Goal: Task Accomplishment & Management: Complete application form

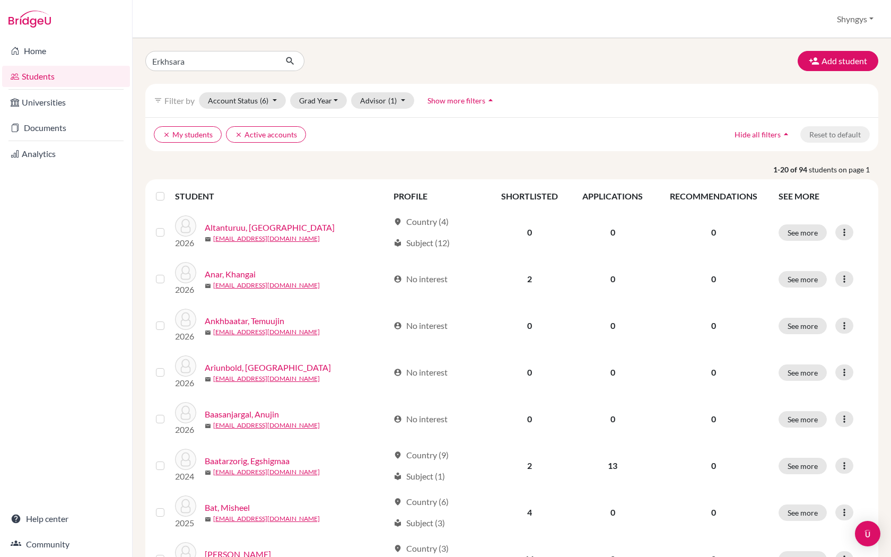
type input "Erkhsaran"
click at [290, 61] on button "submit" at bounding box center [290, 61] width 28 height 20
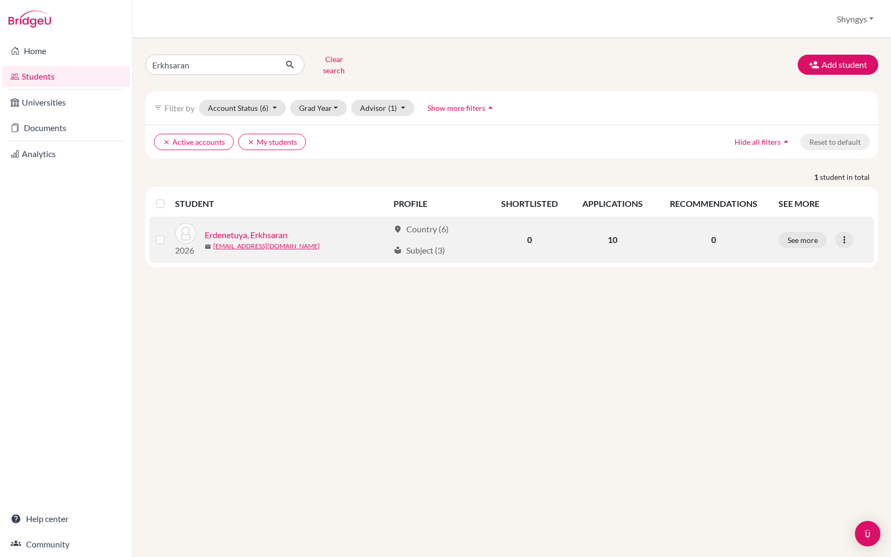
click at [282, 232] on link "Erdenetuya, Erkhsaran" at bounding box center [246, 235] width 83 height 13
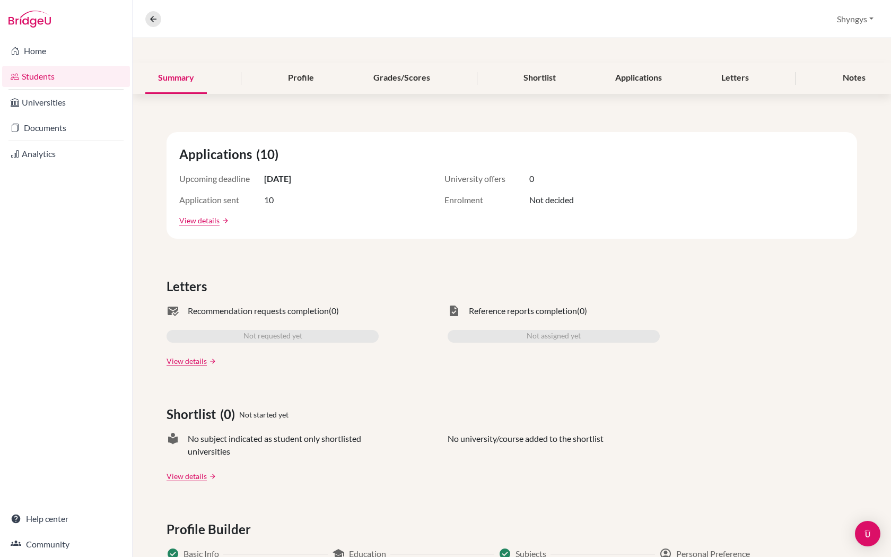
scroll to position [8, 0]
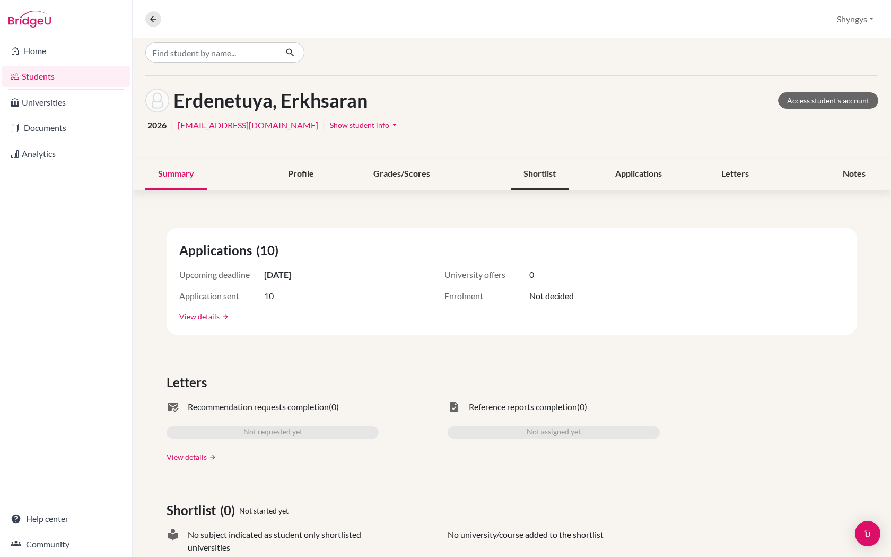
click at [561, 180] on div "Shortlist" at bounding box center [540, 174] width 58 height 31
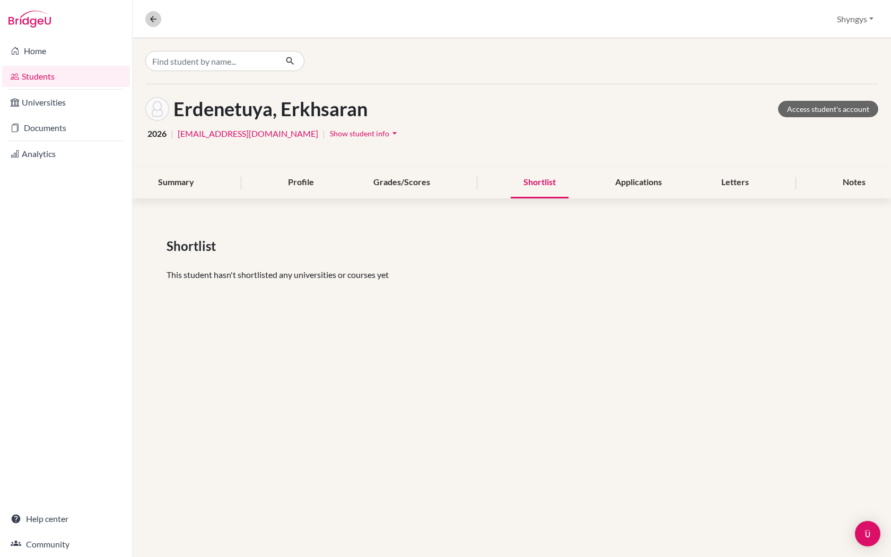
click at [147, 22] on button at bounding box center [153, 19] width 16 height 16
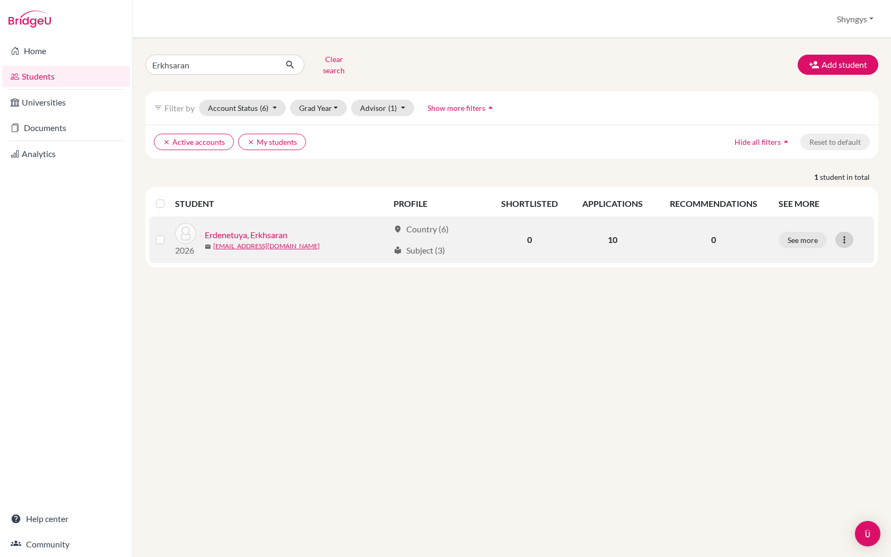
click at [844, 234] on icon at bounding box center [844, 239] width 11 height 11
click at [259, 229] on link "Erdenetuya, Erkhsaran" at bounding box center [246, 235] width 83 height 13
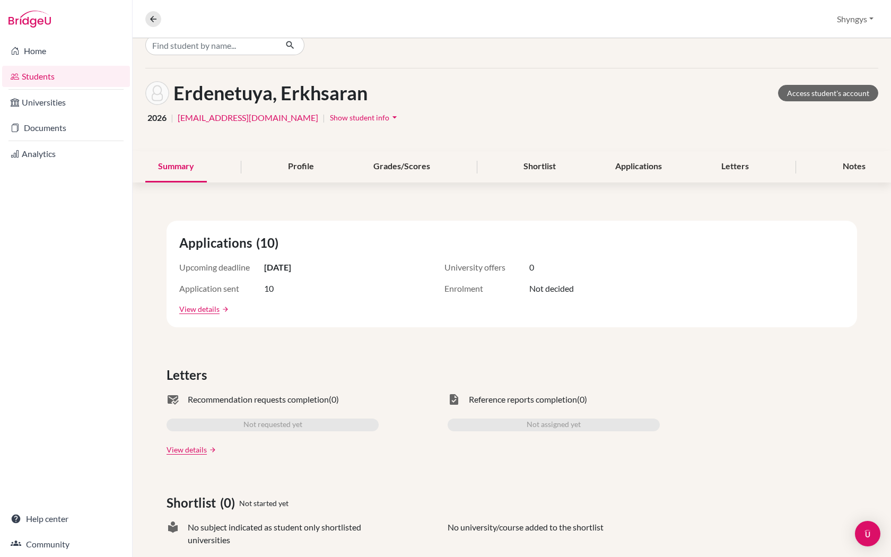
scroll to position [16, 0]
click at [307, 162] on div "Profile" at bounding box center [300, 166] width 51 height 31
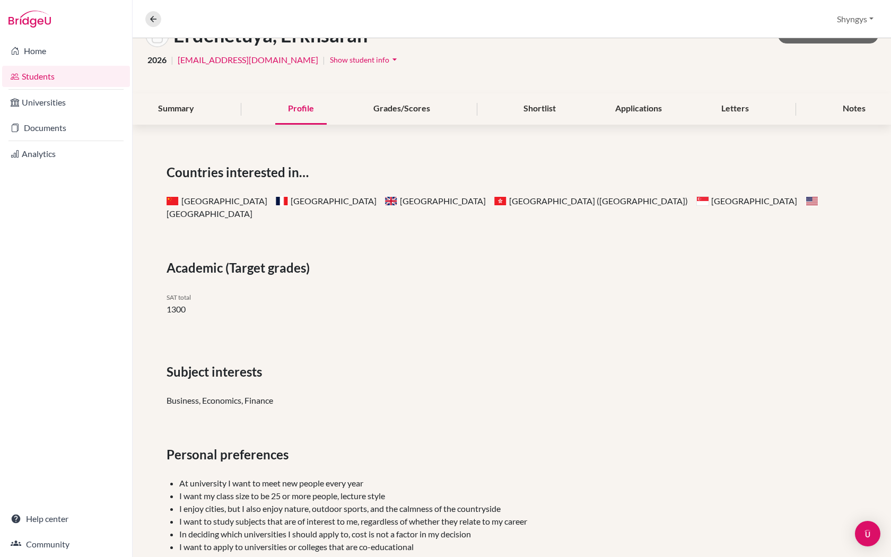
scroll to position [73, 0]
click at [400, 111] on div "Grades/Scores" at bounding box center [402, 109] width 82 height 31
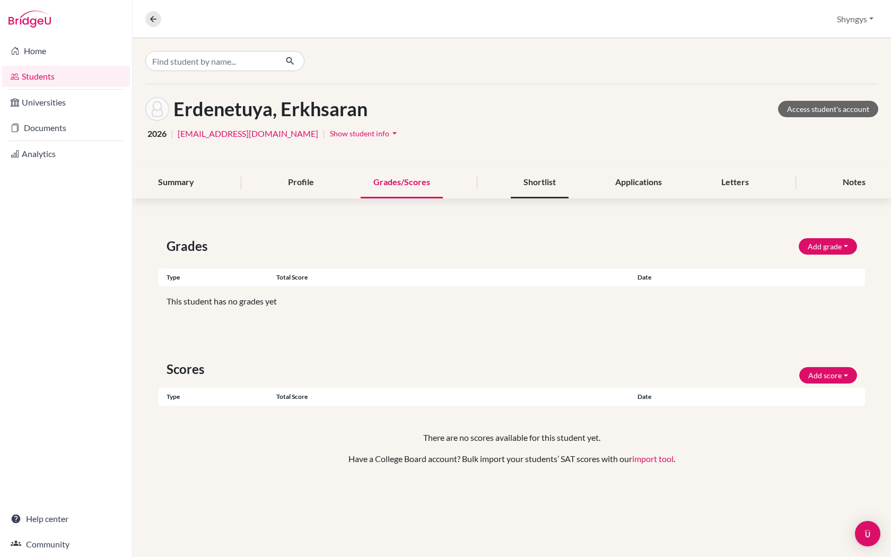
click at [511, 180] on div "Shortlist" at bounding box center [540, 182] width 58 height 31
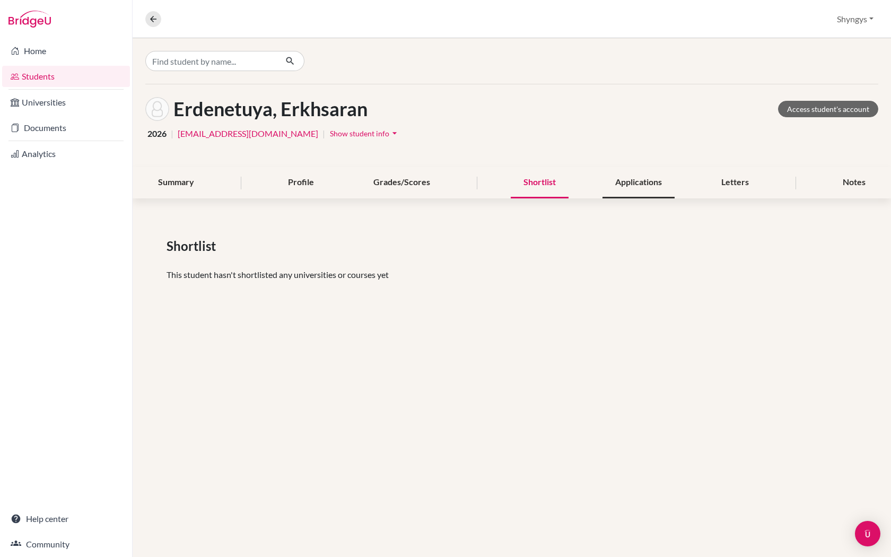
click at [629, 182] on div "Applications" at bounding box center [639, 182] width 72 height 31
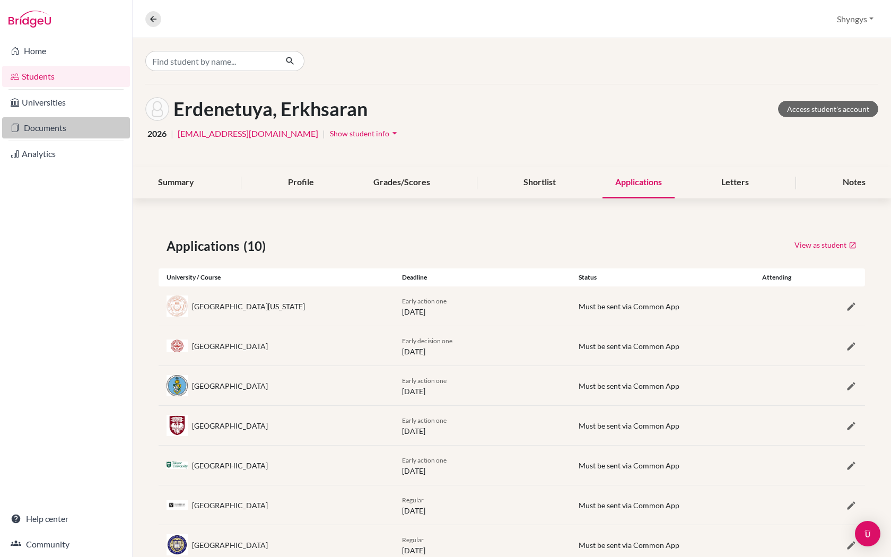
click at [54, 119] on link "Documents" at bounding box center [66, 127] width 128 height 21
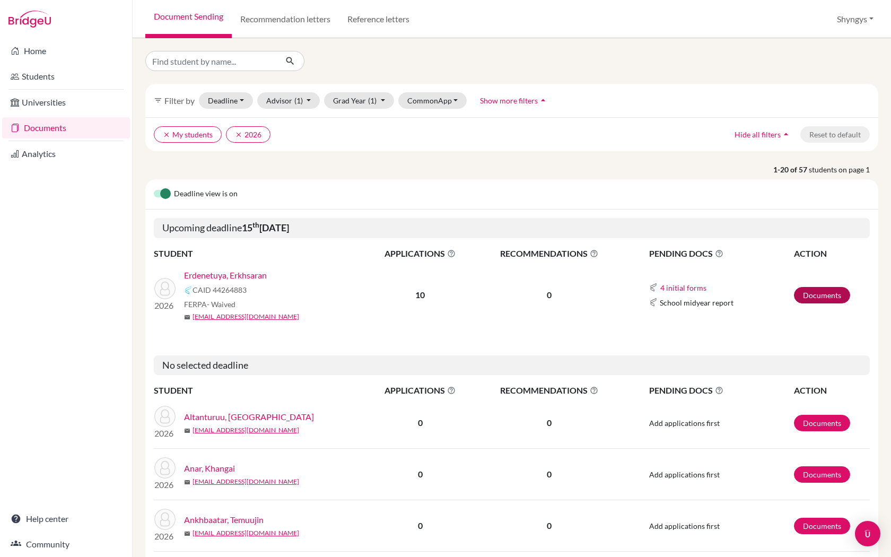
click at [820, 300] on link "Documents" at bounding box center [822, 295] width 56 height 16
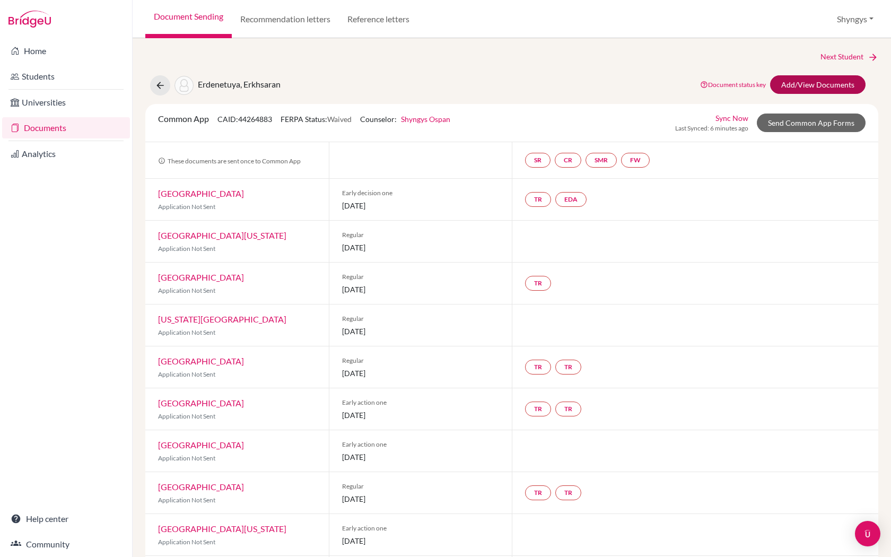
click at [795, 89] on link "Add/View Documents" at bounding box center [817, 84] width 95 height 19
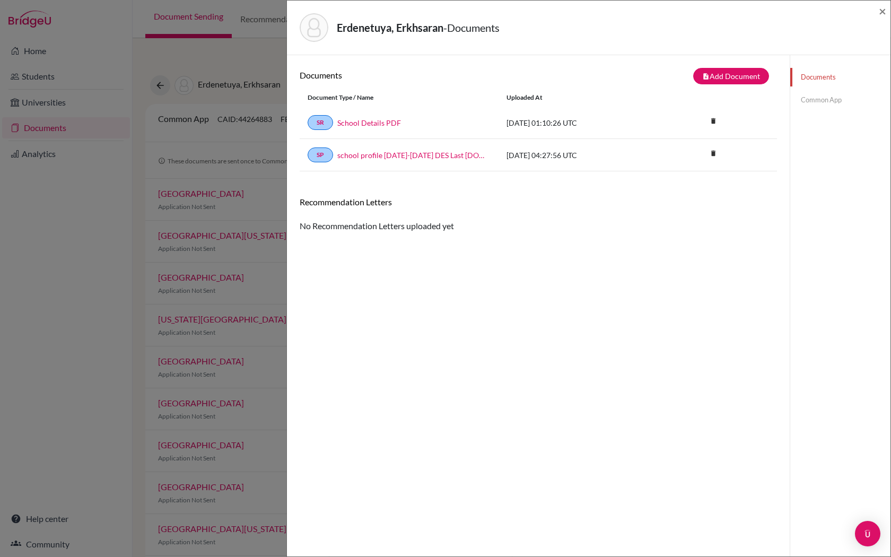
click at [815, 100] on link "Common App" at bounding box center [840, 100] width 100 height 19
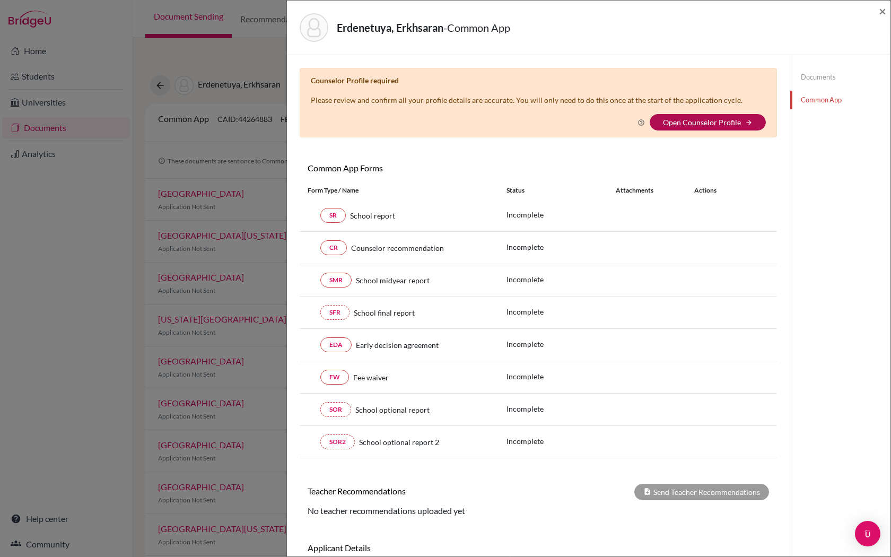
click at [683, 121] on link "Open Counselor Profile" at bounding box center [702, 122] width 78 height 9
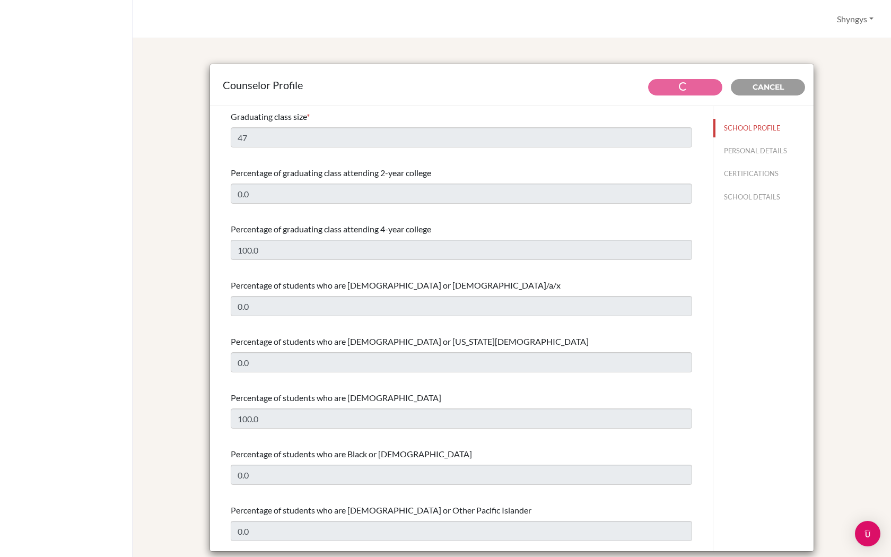
select select "0"
select select "283572"
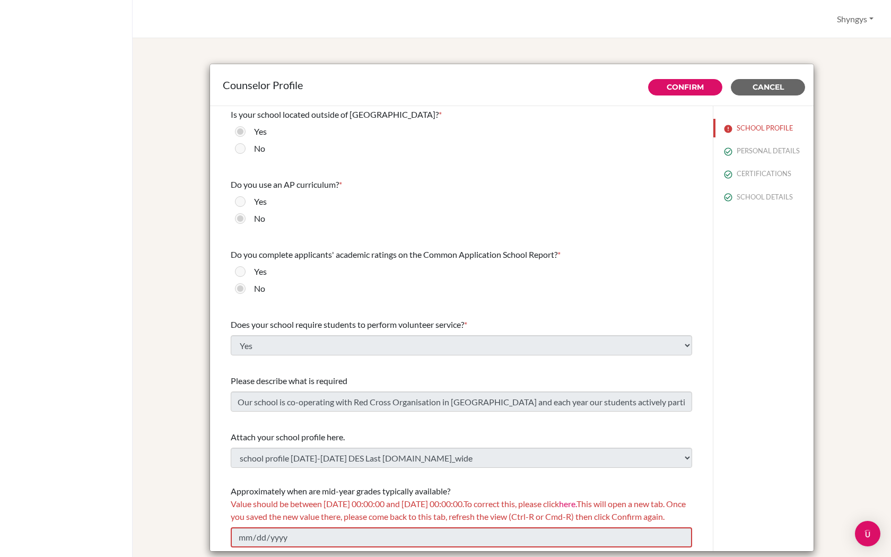
scroll to position [23, 0]
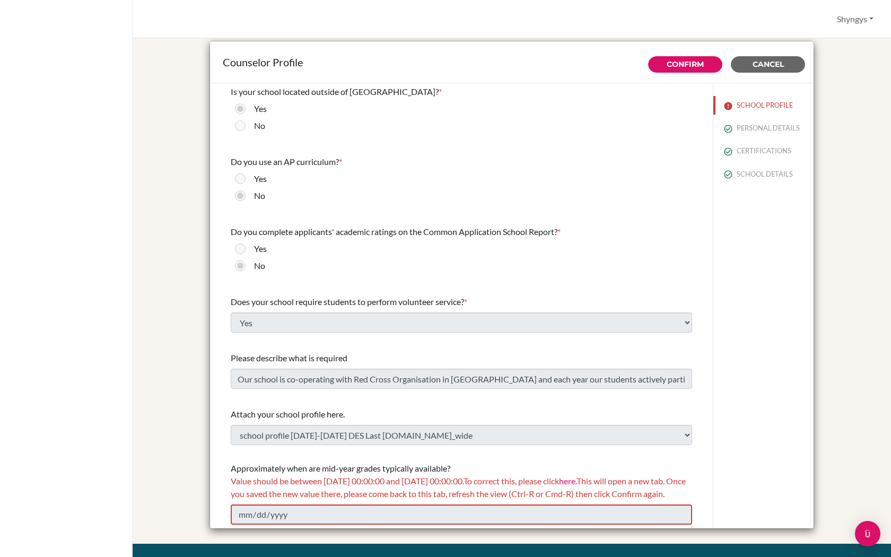
click at [772, 64] on span "Cancel" at bounding box center [768, 64] width 31 height 10
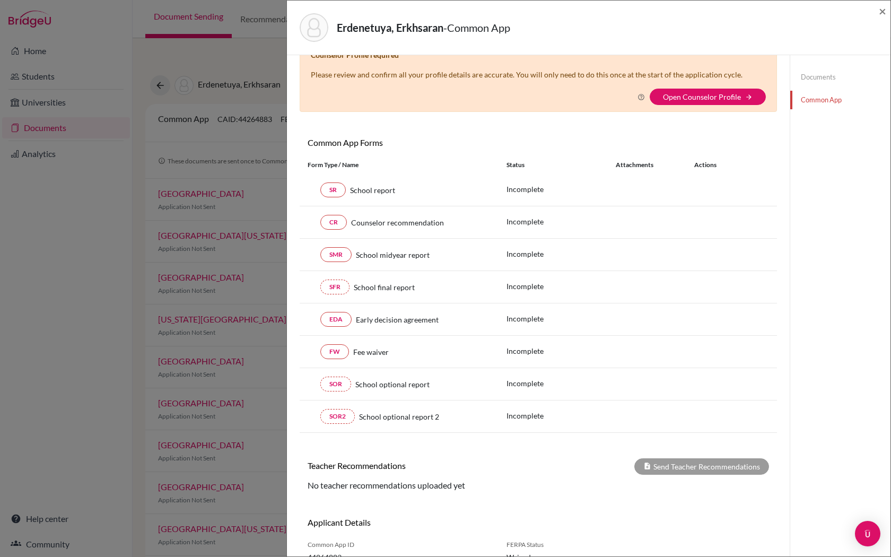
scroll to position [16, 0]
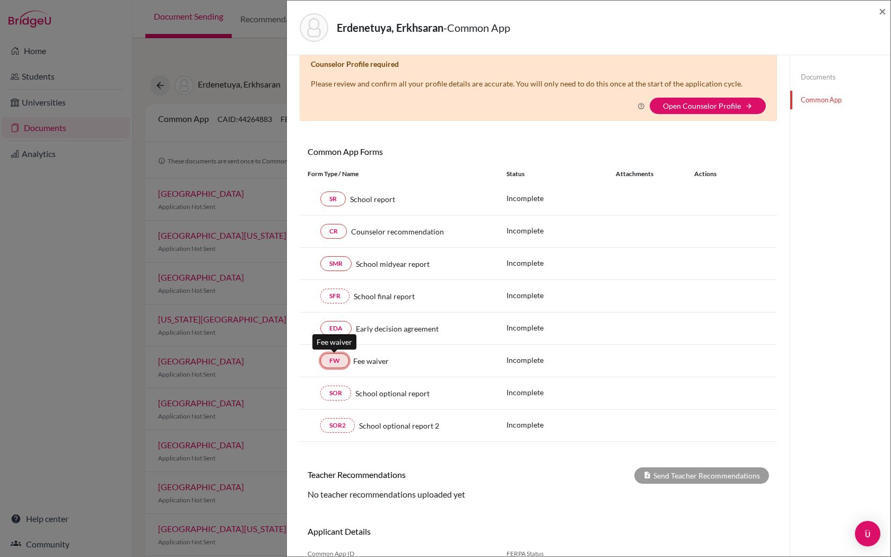
click at [341, 362] on link "FW" at bounding box center [334, 360] width 29 height 15
click at [886, 12] on div "Erdenetuya, Erkhsaran - Common App ×" at bounding box center [589, 28] width 604 height 55
click at [880, 15] on span "×" at bounding box center [882, 10] width 7 height 15
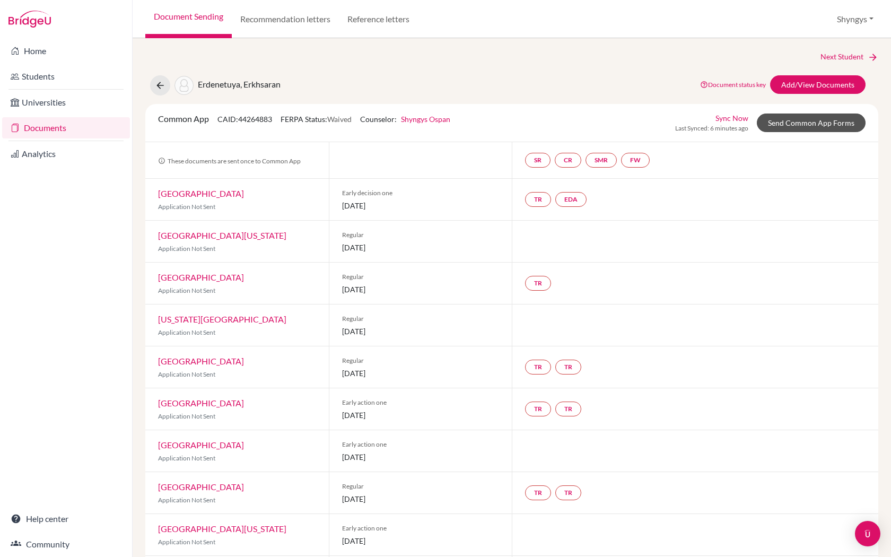
click at [773, 121] on link "Send Common App Forms" at bounding box center [811, 123] width 109 height 19
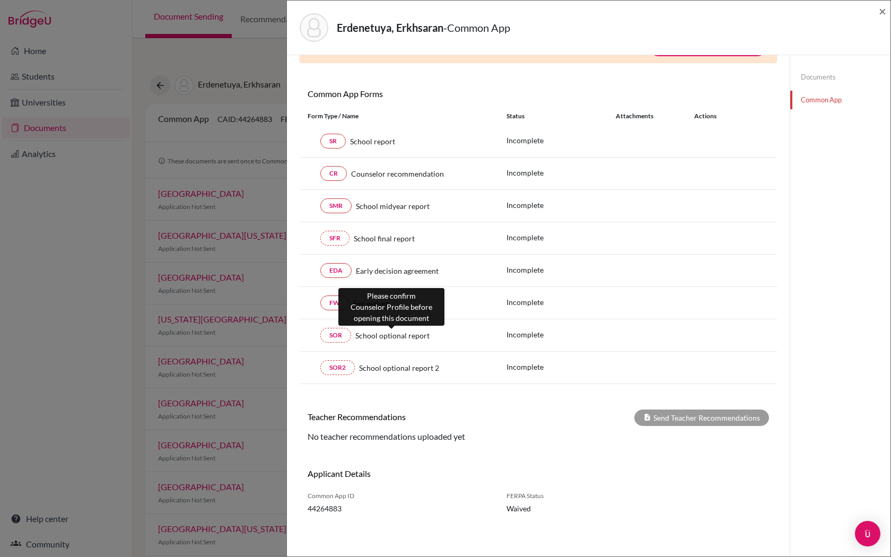
scroll to position [74, 0]
click at [883, 12] on span "×" at bounding box center [882, 10] width 7 height 15
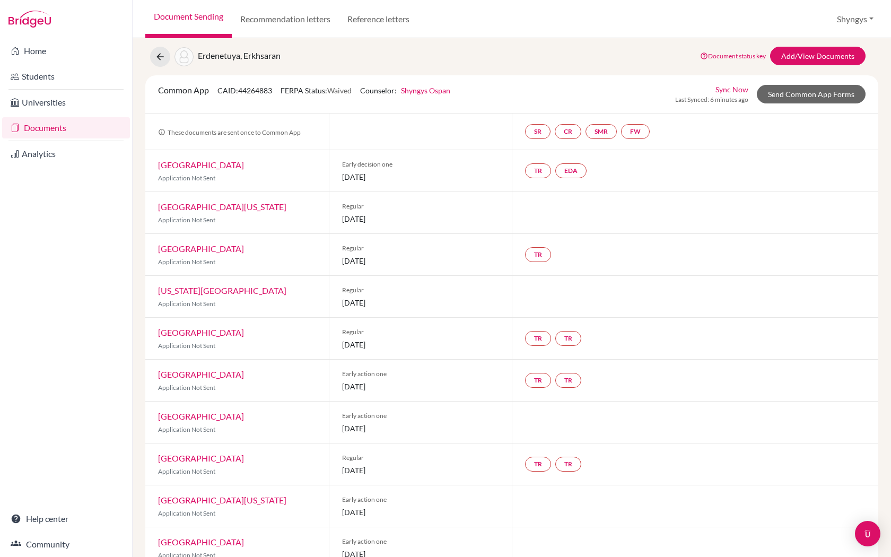
scroll to position [27, 0]
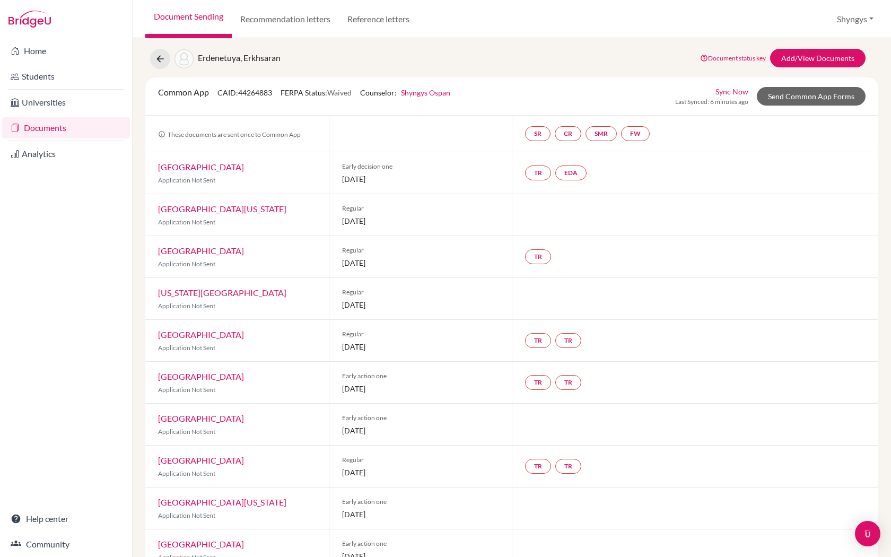
click at [429, 93] on link "Shyngys Ospan" at bounding box center [425, 92] width 49 height 9
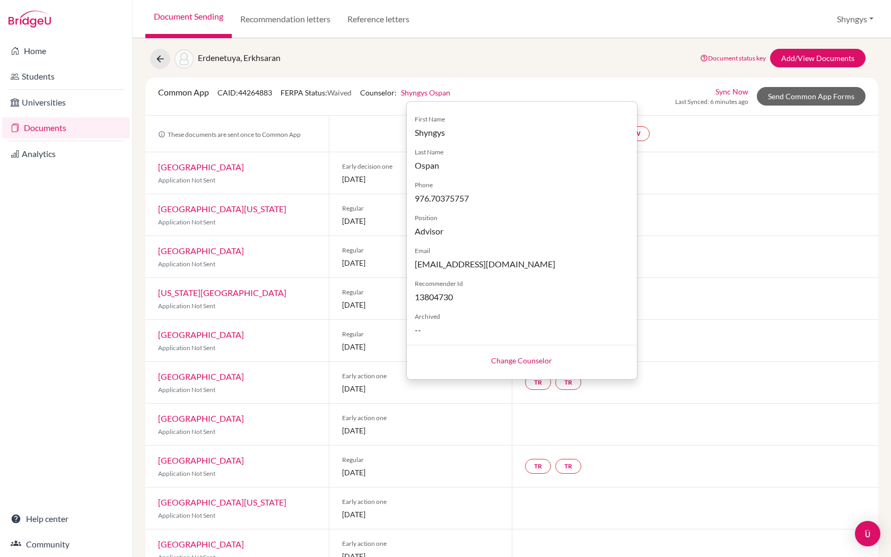
click at [496, 91] on div "Common App CAID: 44264883 FERPA Status: Waived Counselor: Shyngys Ospan First N…" at bounding box center [511, 96] width 723 height 21
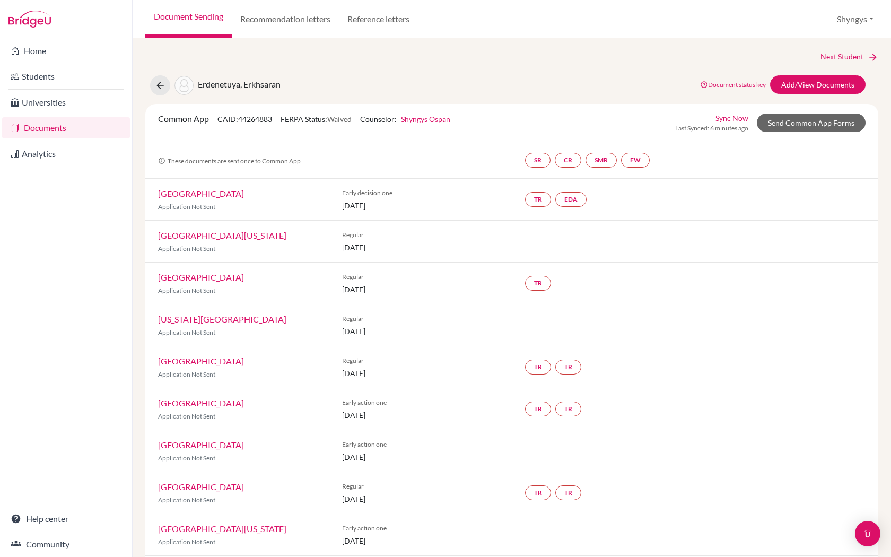
scroll to position [0, 0]
click at [738, 115] on link "Sync Now" at bounding box center [731, 117] width 33 height 11
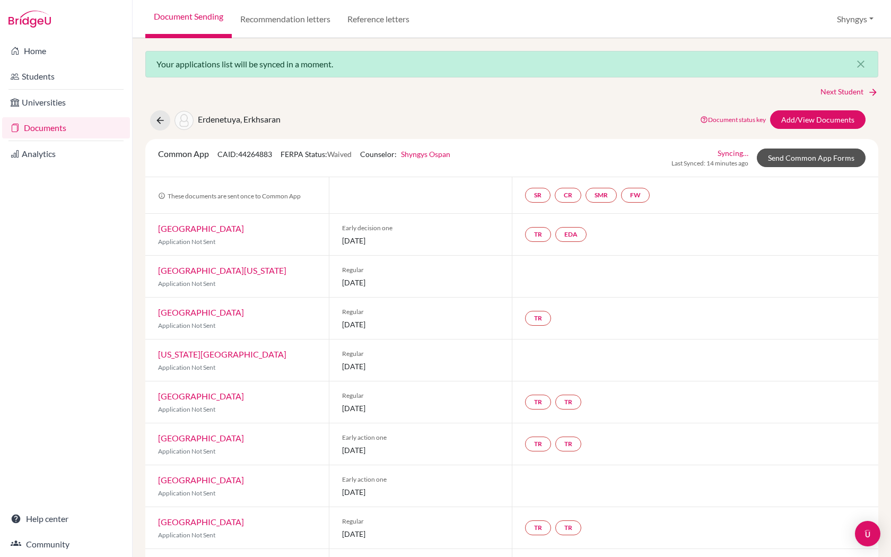
click at [797, 154] on link "Send Common App Forms" at bounding box center [811, 158] width 109 height 19
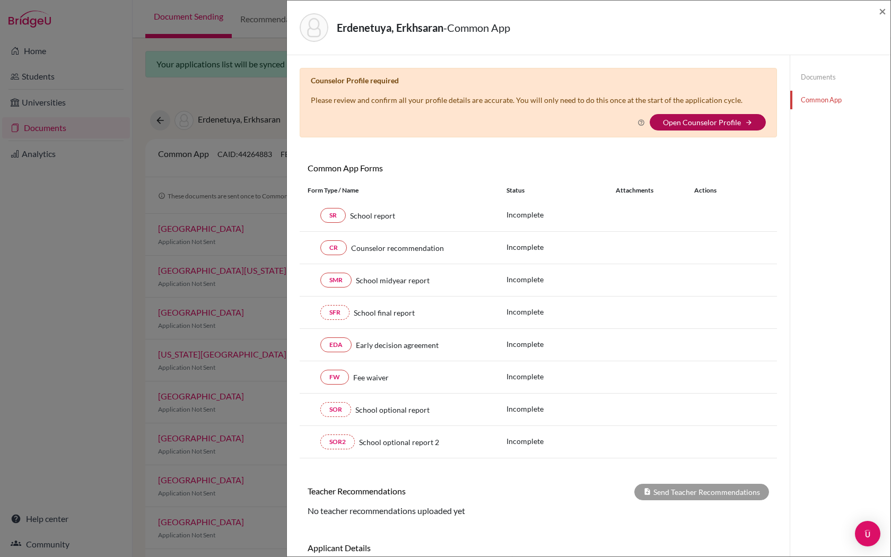
click at [685, 122] on link "Open Counselor Profile" at bounding box center [702, 122] width 78 height 9
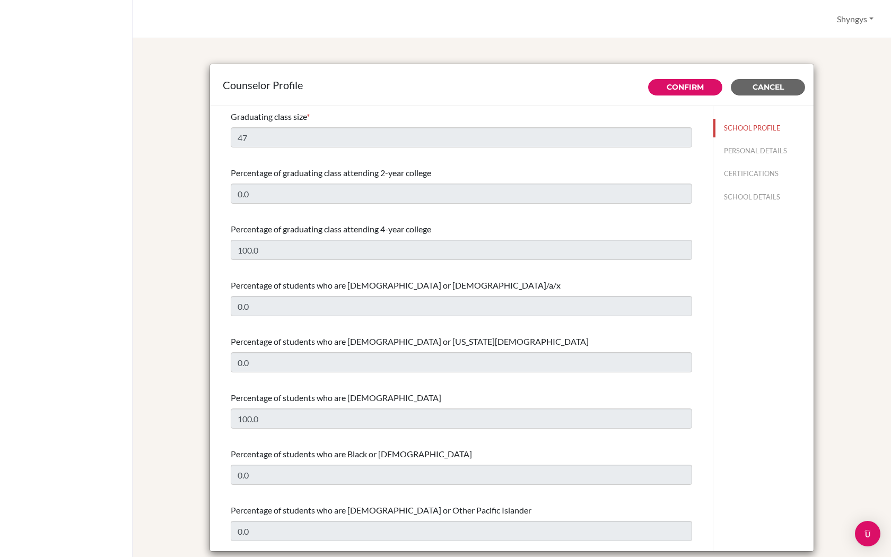
select select "0"
select select "283572"
click at [757, 147] on button "PERSONAL DETAILS" at bounding box center [763, 151] width 100 height 19
type input "Shyngys"
type input "Ospan"
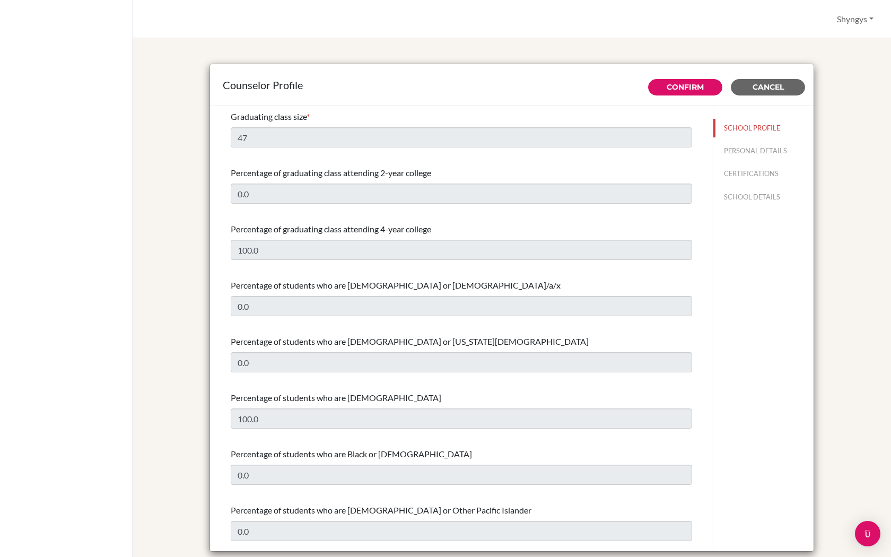
type input "Advisor"
type input "976.95974647"
type input "shingis.ospan@empathy.edu.mn"
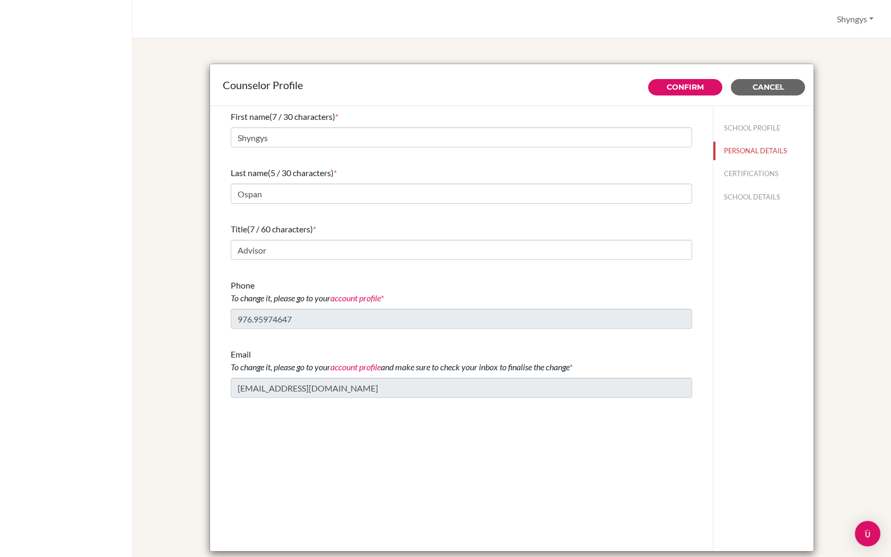
click at [746, 176] on button "CERTIFICATIONS" at bounding box center [763, 173] width 100 height 19
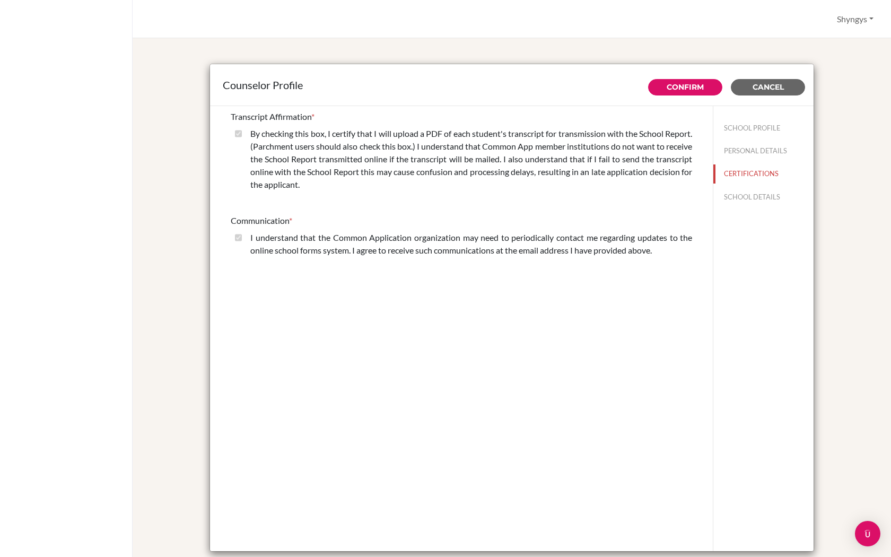
click at [758, 200] on button "SCHOOL DETAILS" at bounding box center [763, 197] width 100 height 19
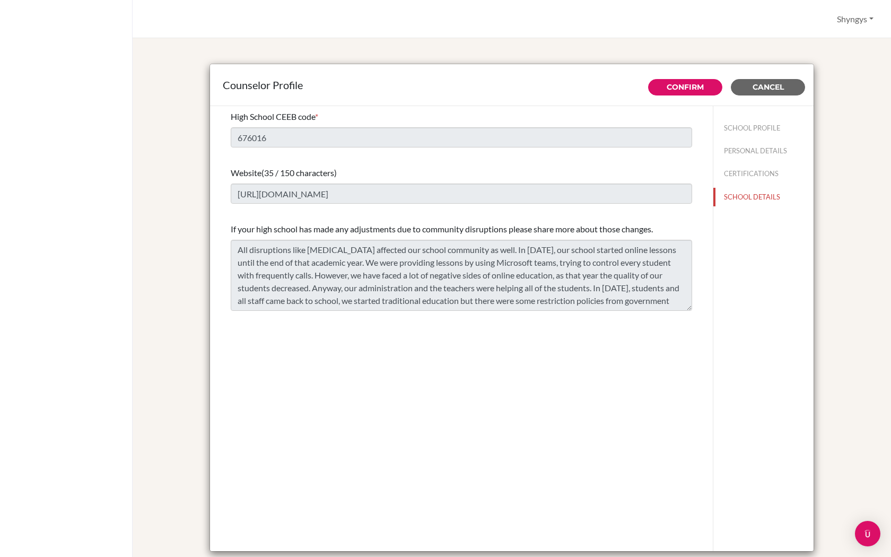
click at [753, 126] on button "SCHOOL PROFILE" at bounding box center [763, 128] width 100 height 19
type input "47"
type input "0.0"
select select "0"
select select "283572"
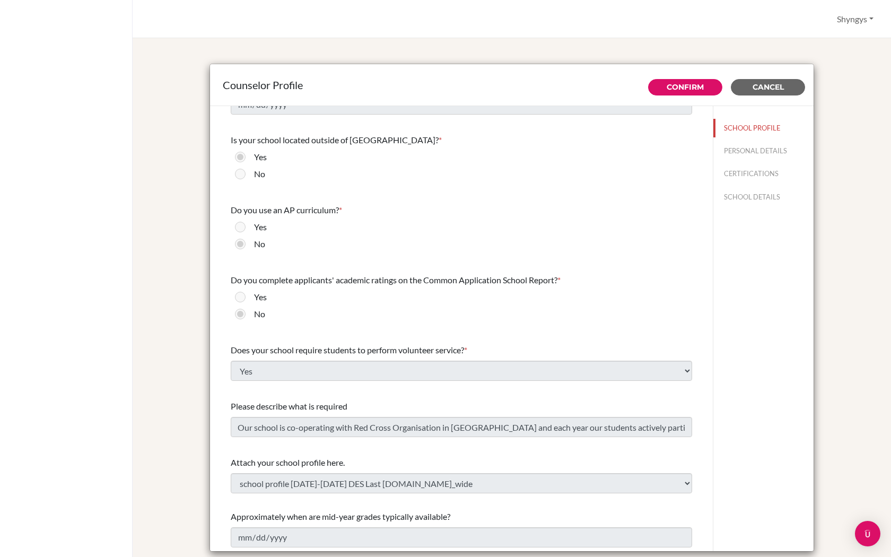
scroll to position [1057, 0]
click at [667, 84] on link "Confirm" at bounding box center [685, 87] width 37 height 10
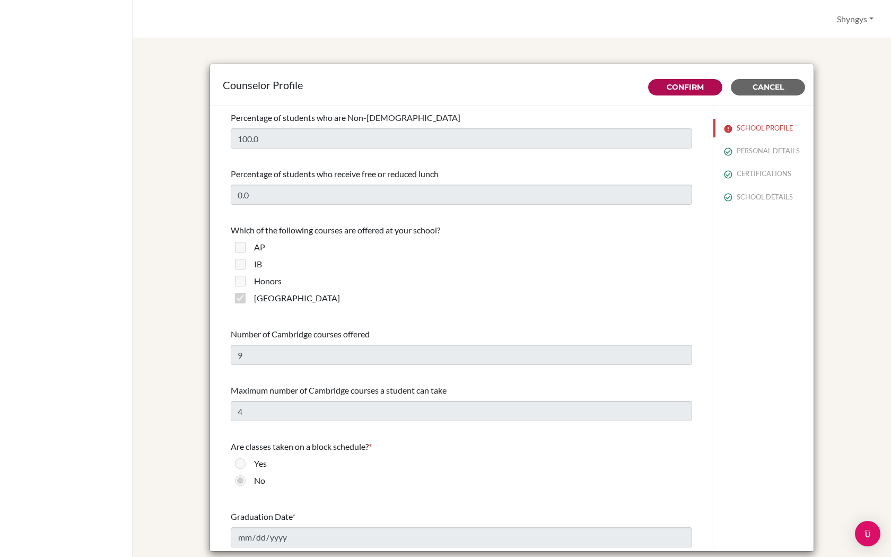
scroll to position [784, 0]
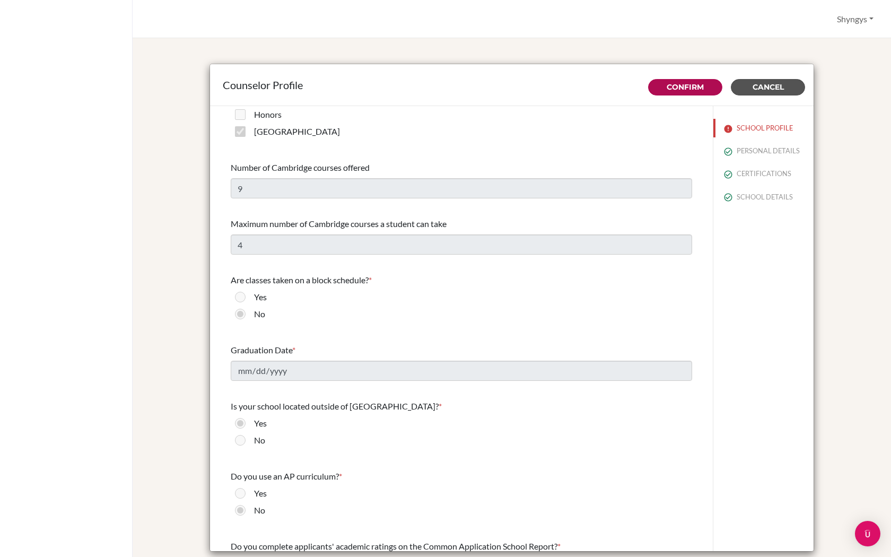
click at [761, 87] on span "Cancel" at bounding box center [768, 87] width 31 height 10
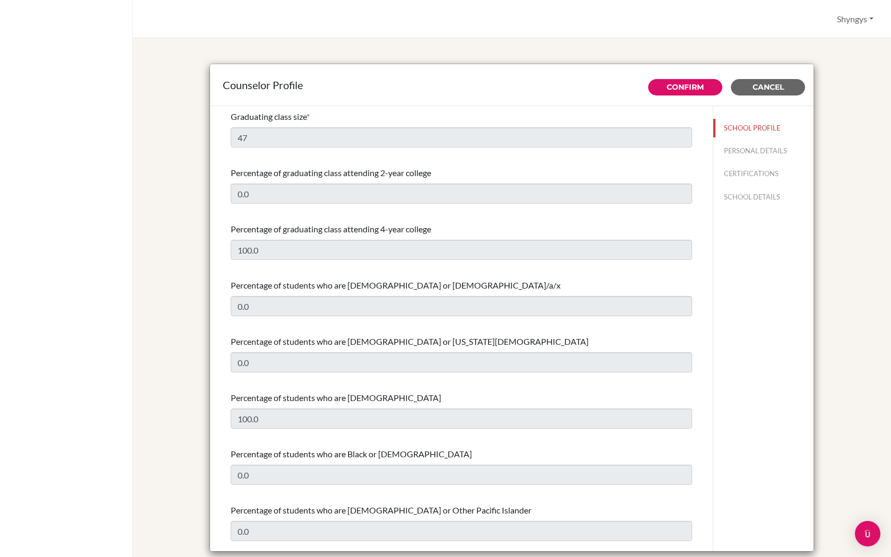
select select "0"
select select "283572"
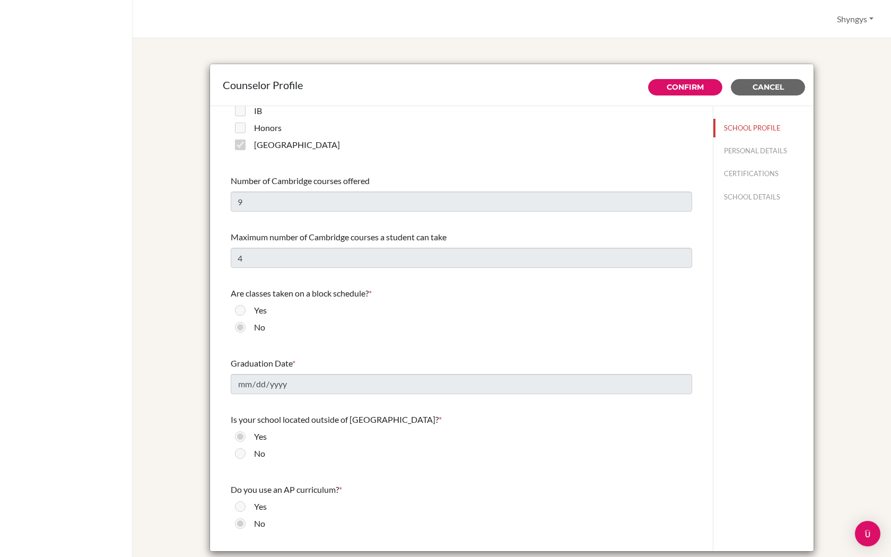
scroll to position [775, 0]
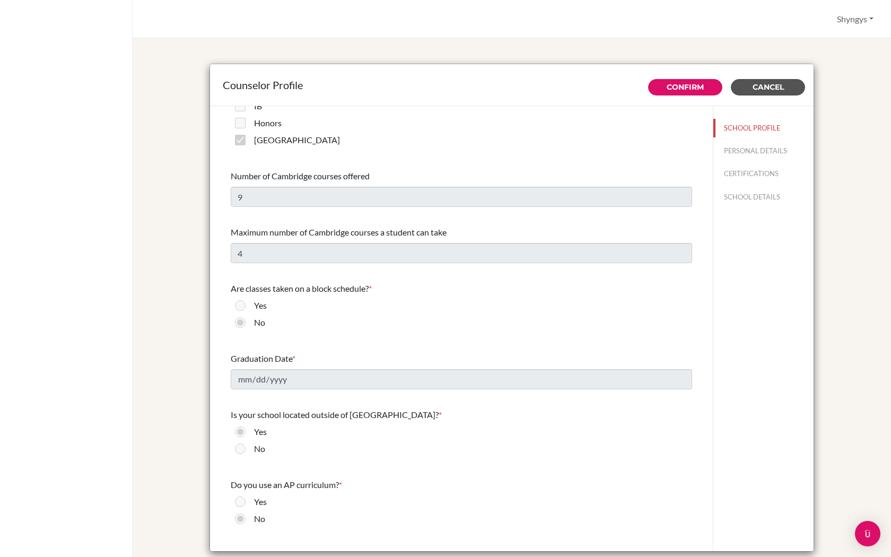
click at [766, 89] on span "Cancel" at bounding box center [768, 87] width 31 height 10
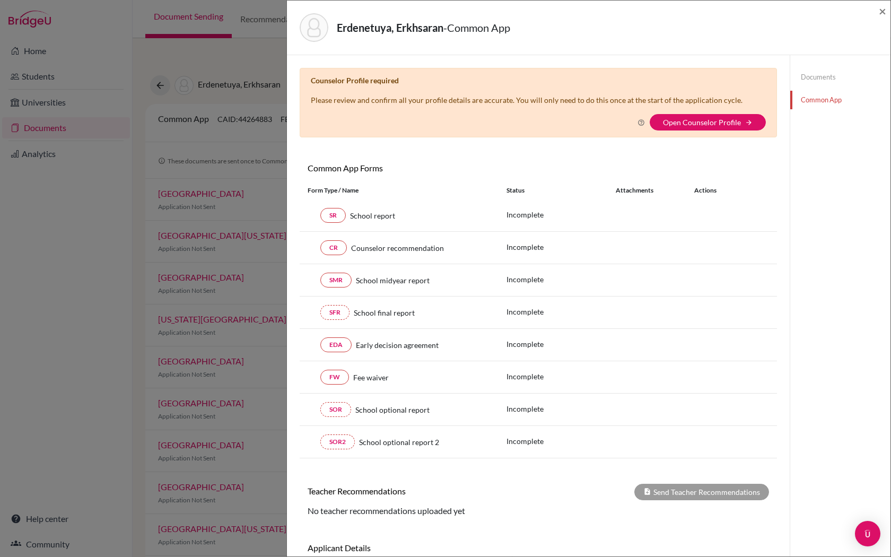
click at [232, 231] on div "Erdenetuya, Erkhsaran - Common App × × Counselor Profile required Please review…" at bounding box center [445, 278] width 891 height 557
click at [886, 10] on span "×" at bounding box center [882, 10] width 7 height 15
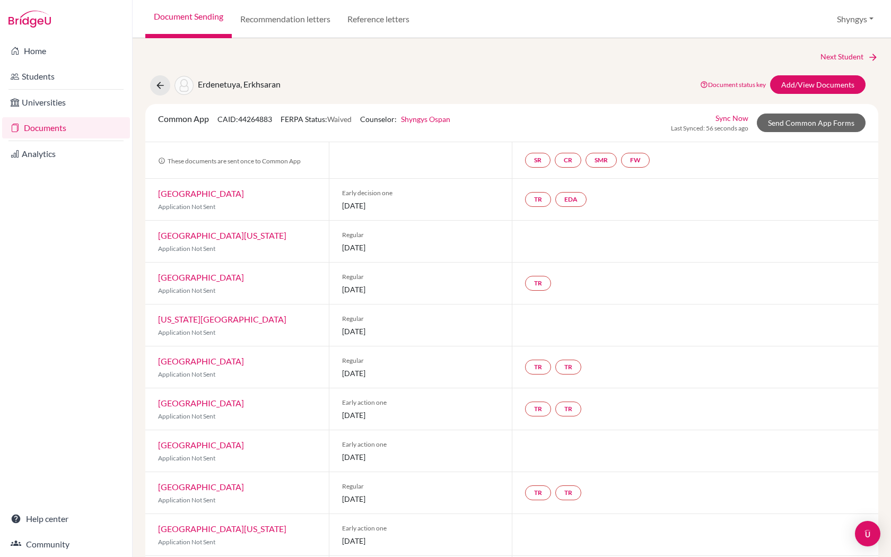
click at [225, 84] on span "Erdenetuya, Erkhsaran" at bounding box center [239, 84] width 83 height 10
click at [164, 88] on icon at bounding box center [160, 85] width 11 height 11
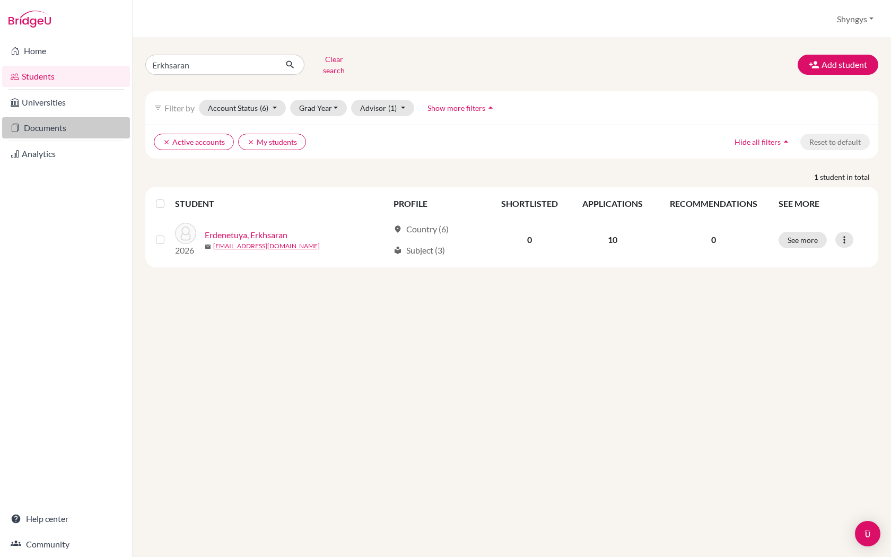
click at [86, 121] on link "Documents" at bounding box center [66, 127] width 128 height 21
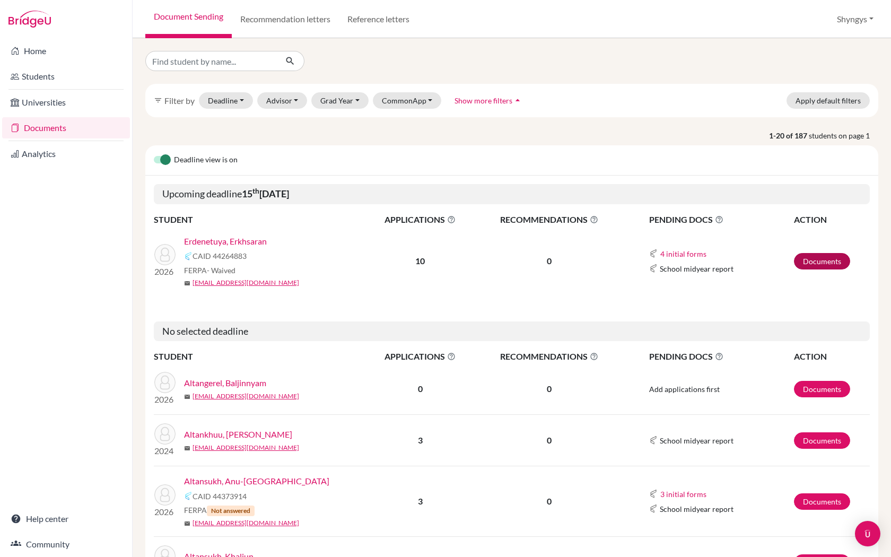
click at [810, 262] on link "Documents" at bounding box center [822, 261] width 56 height 16
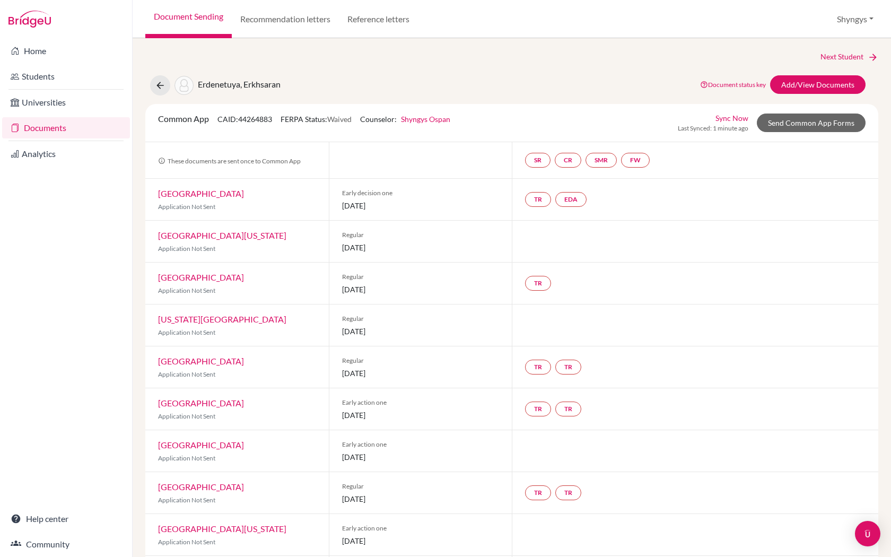
click at [805, 111] on div "Common App CAID: 44264883 FERPA Status: Waived Counselor: Shyngys Ospan First N…" at bounding box center [511, 123] width 733 height 38
click at [802, 118] on link "Send Common App Forms" at bounding box center [811, 123] width 109 height 19
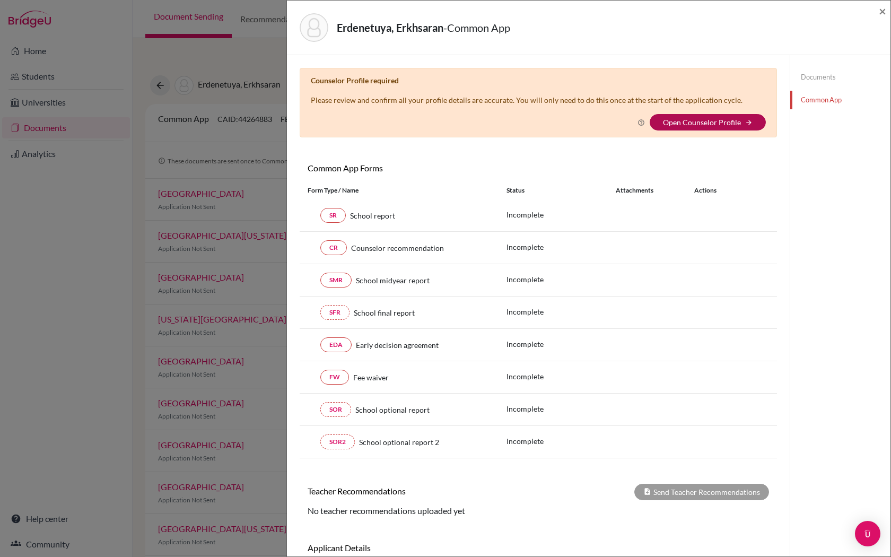
click at [733, 119] on link "Open Counselor Profile" at bounding box center [702, 122] width 78 height 9
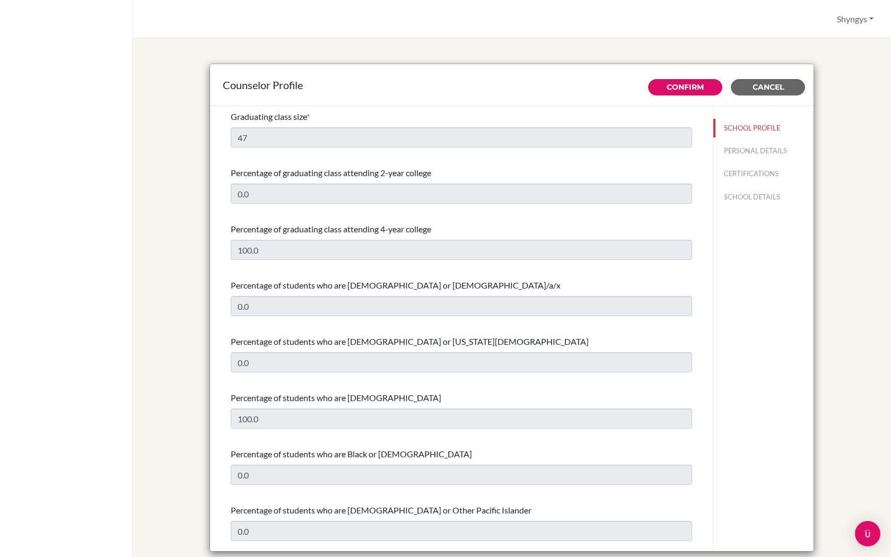
select select "0"
select select "283572"
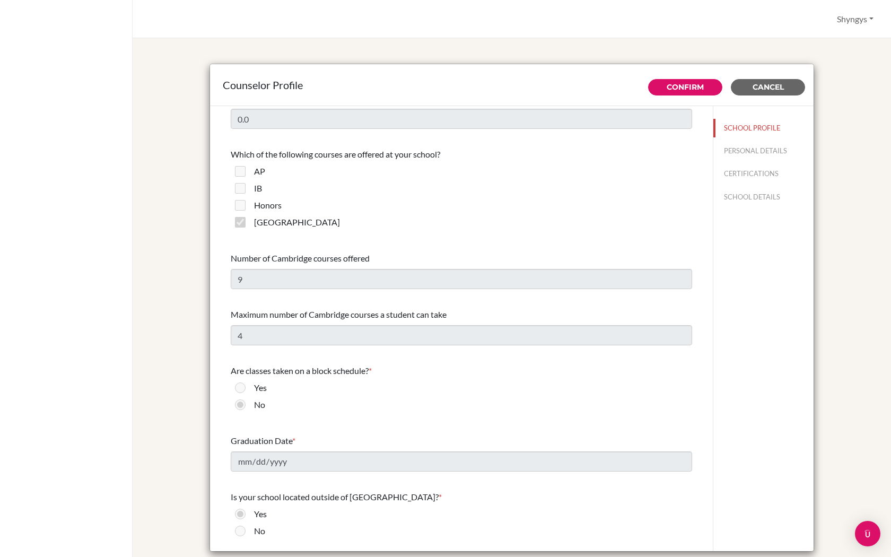
scroll to position [699, 0]
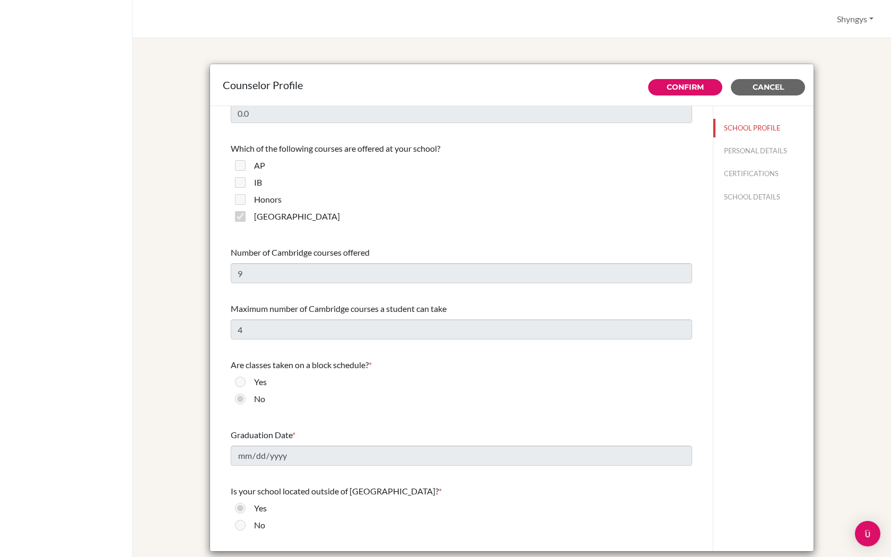
click at [257, 383] on label "Yes" at bounding box center [260, 382] width 13 height 13
click at [256, 398] on label "No" at bounding box center [259, 398] width 11 height 13
click at [753, 193] on button "SCHOOL DETAILS" at bounding box center [763, 197] width 100 height 19
type input "676016"
type input "[URL][DOMAIN_NAME]"
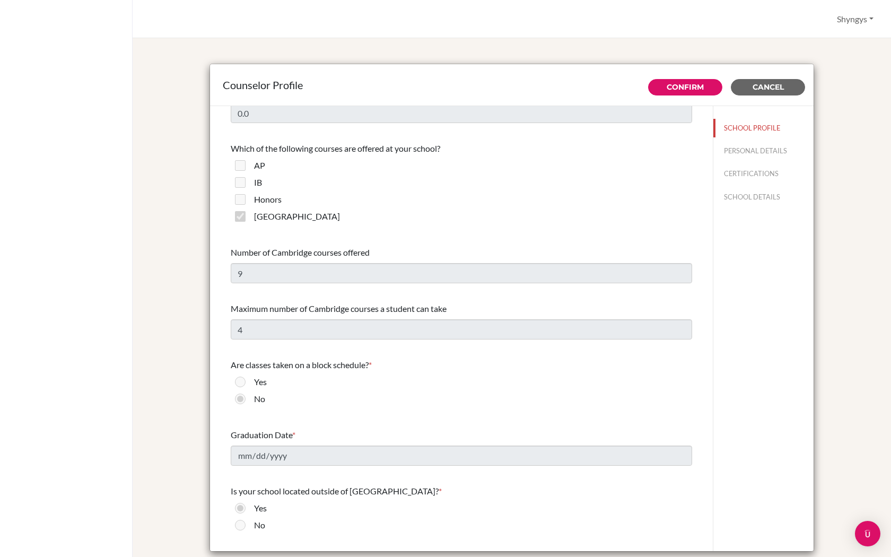
scroll to position [0, 0]
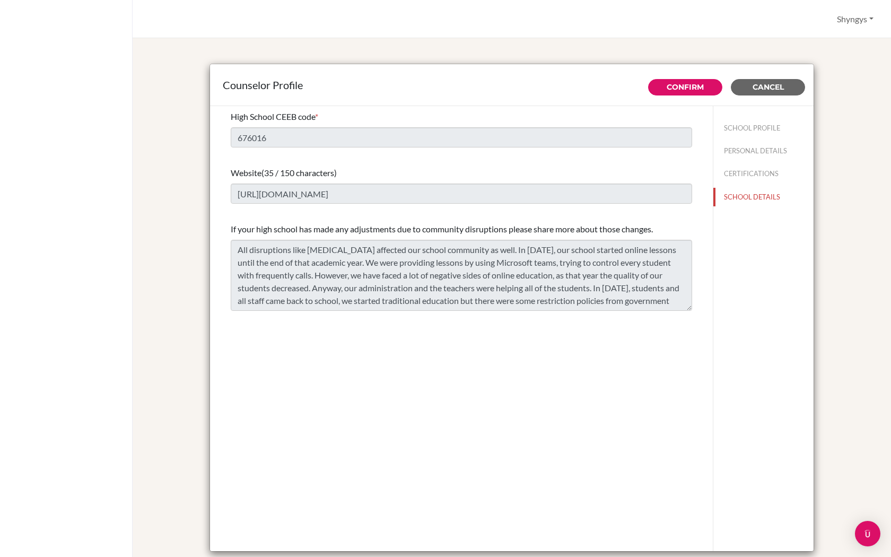
click at [753, 178] on button "CERTIFICATIONS" at bounding box center [763, 173] width 100 height 19
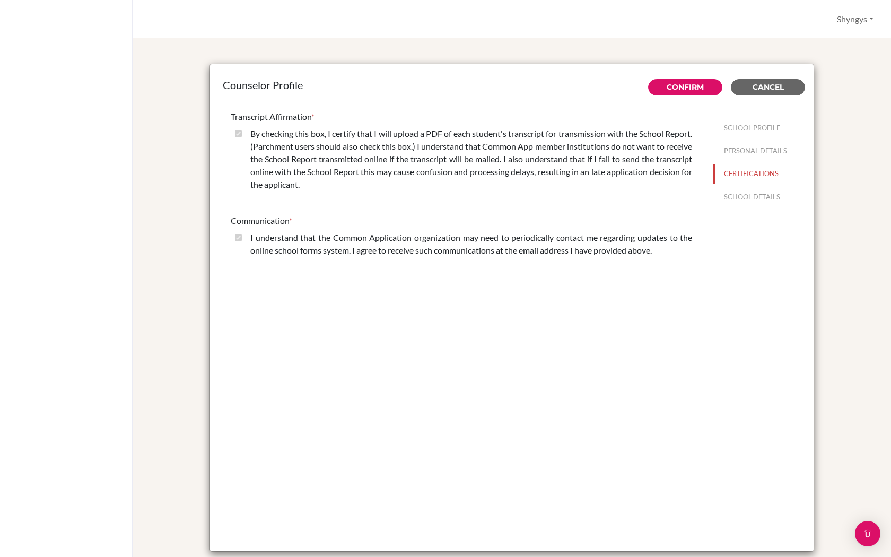
click at [755, 154] on button "PERSONAL DETAILS" at bounding box center [763, 151] width 100 height 19
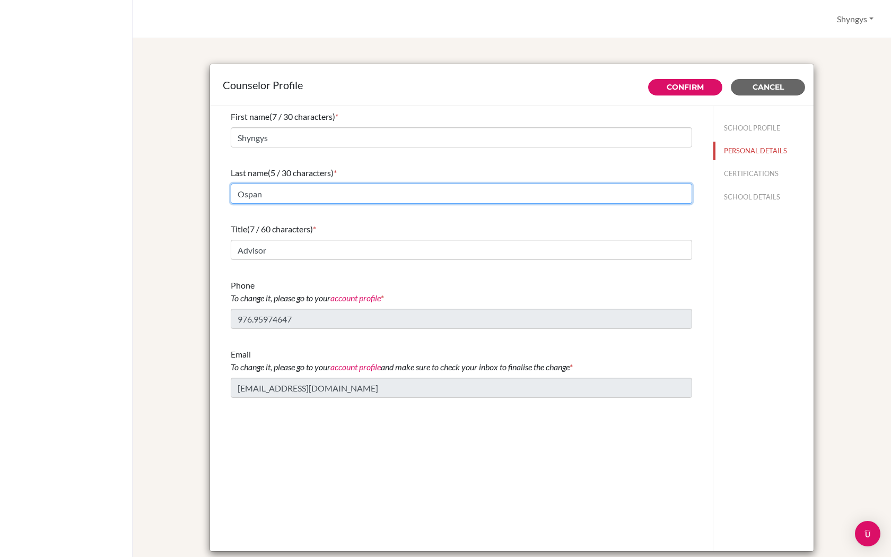
click at [598, 186] on input "Ospan" at bounding box center [461, 194] width 461 height 20
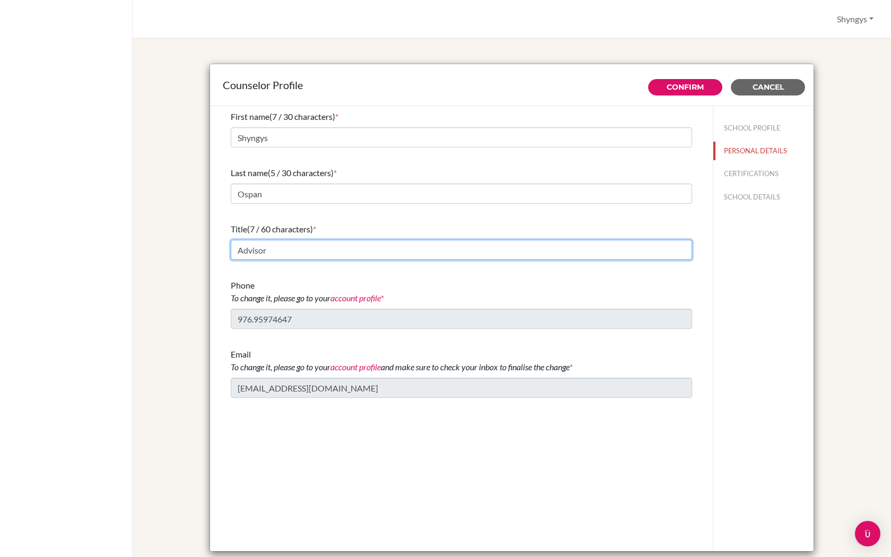
click at [435, 246] on input "Advisor" at bounding box center [461, 250] width 461 height 20
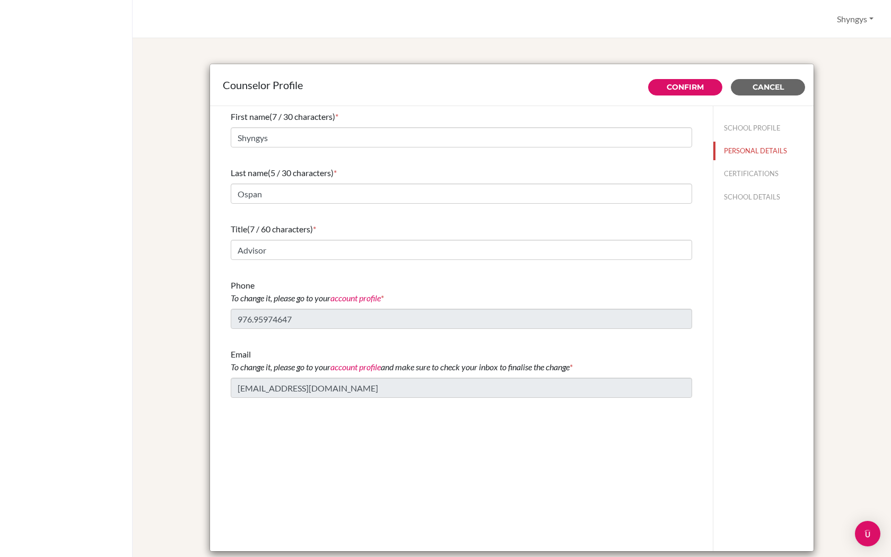
click at [741, 128] on button "SCHOOL PROFILE" at bounding box center [763, 128] width 100 height 19
type input "100.0"
type input "0.0"
type input "47"
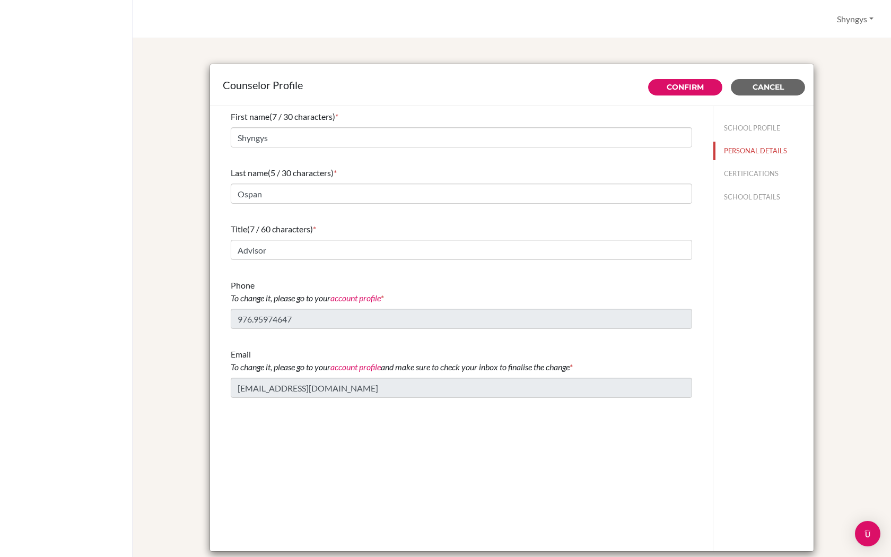
type input "0.0"
select select "0"
select select "283572"
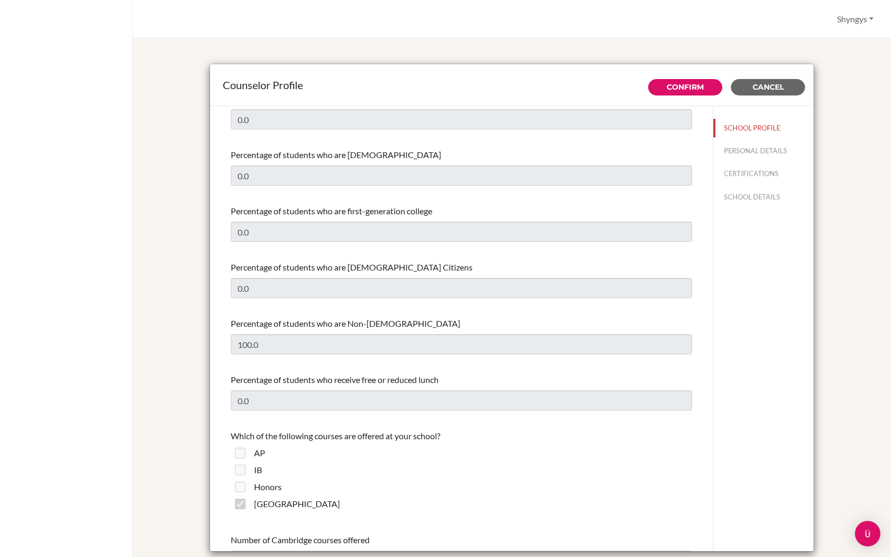
scroll to position [412, 0]
click at [255, 489] on label "Honors" at bounding box center [268, 486] width 28 height 13
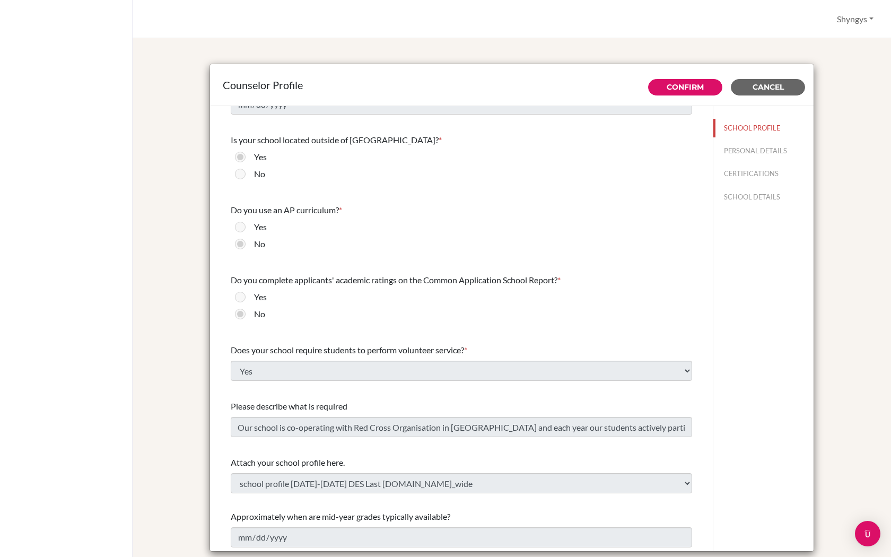
scroll to position [1057, 0]
click at [744, 170] on button "CERTIFICATIONS" at bounding box center [763, 173] width 100 height 19
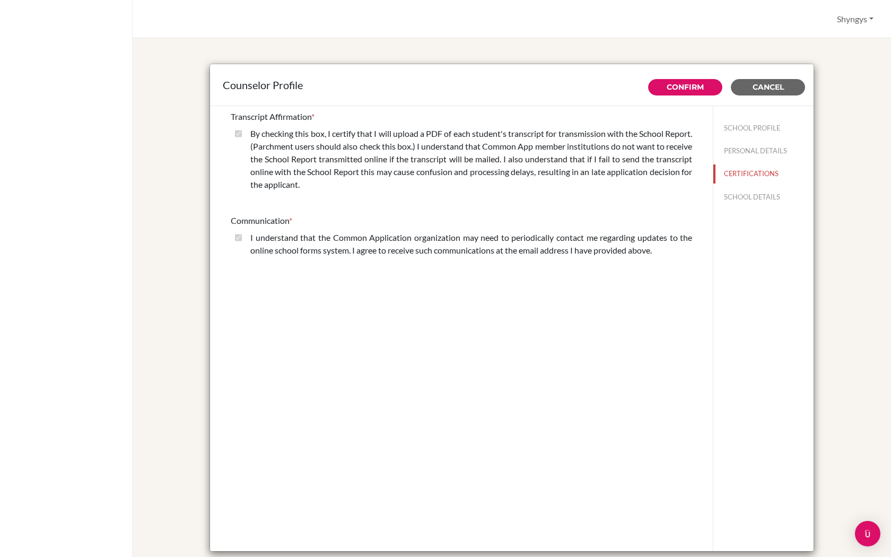
scroll to position [0, 0]
click at [754, 144] on button "PERSONAL DETAILS" at bounding box center [763, 151] width 100 height 19
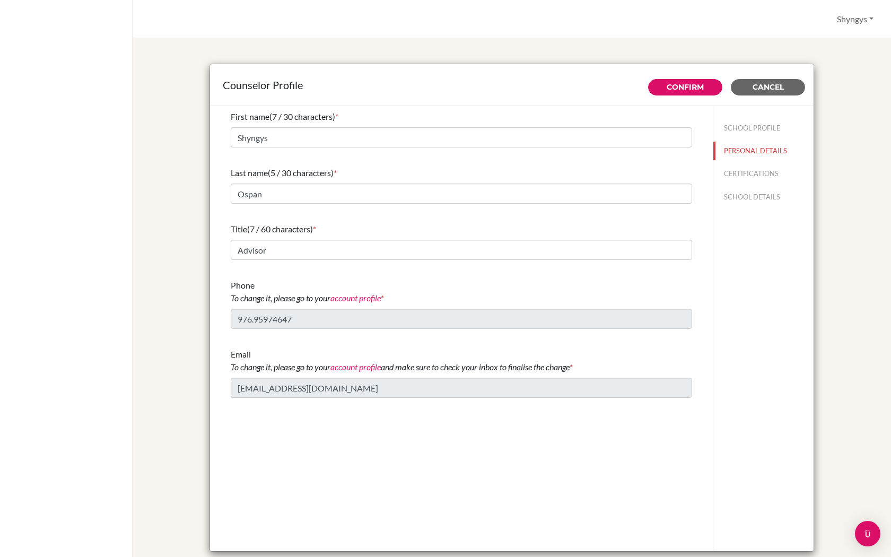
click at [748, 200] on button "SCHOOL DETAILS" at bounding box center [763, 197] width 100 height 19
type input "676016"
type input "[URL][DOMAIN_NAME]"
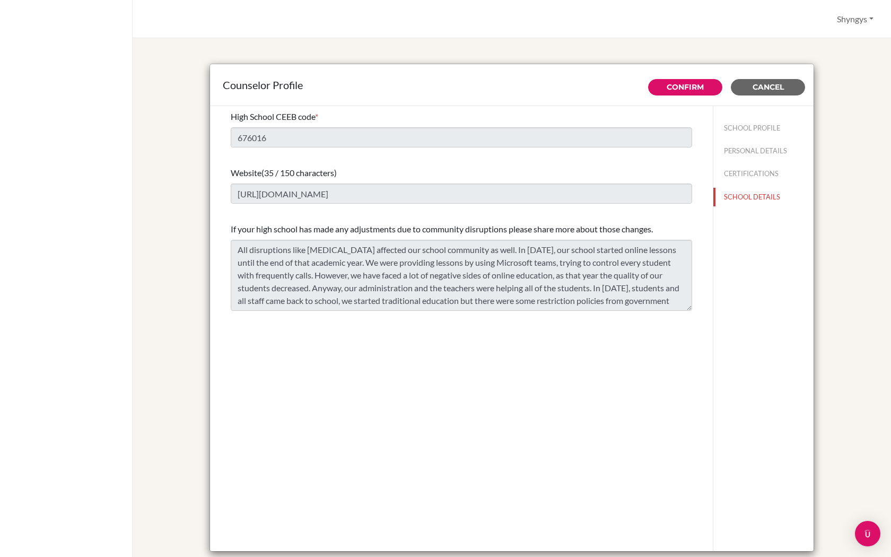
click at [573, 127] on div "High School CEEB code * 676016" at bounding box center [461, 129] width 461 height 46
click at [735, 172] on button "CERTIFICATIONS" at bounding box center [763, 173] width 100 height 19
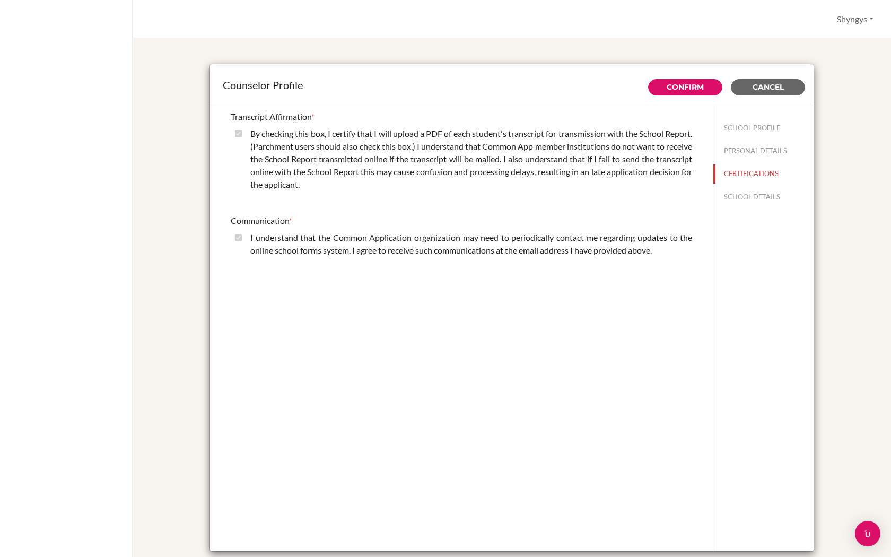
click at [787, 153] on button "PERSONAL DETAILS" at bounding box center [763, 151] width 100 height 19
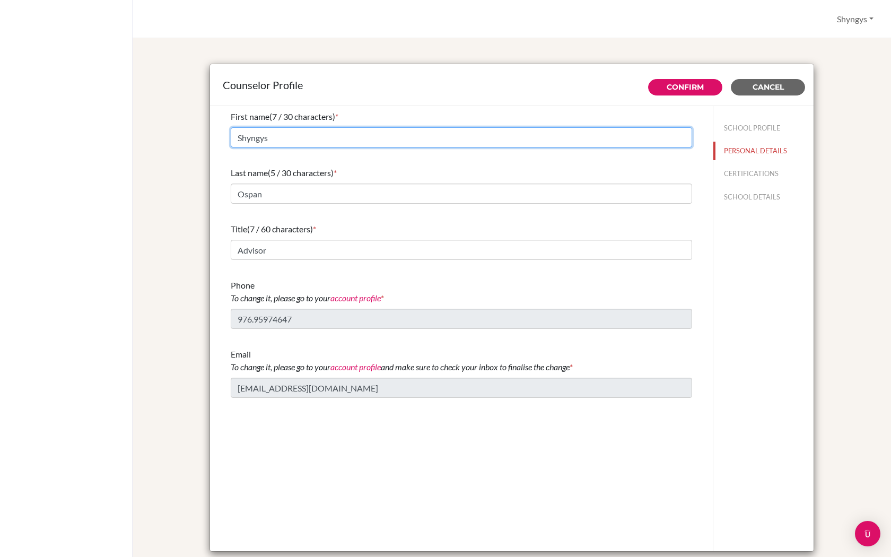
click at [338, 132] on input "Shyngys" at bounding box center [461, 137] width 461 height 20
click at [338, 133] on input "Shyngys" at bounding box center [461, 137] width 461 height 20
type input "S"
type input "Shyngys"
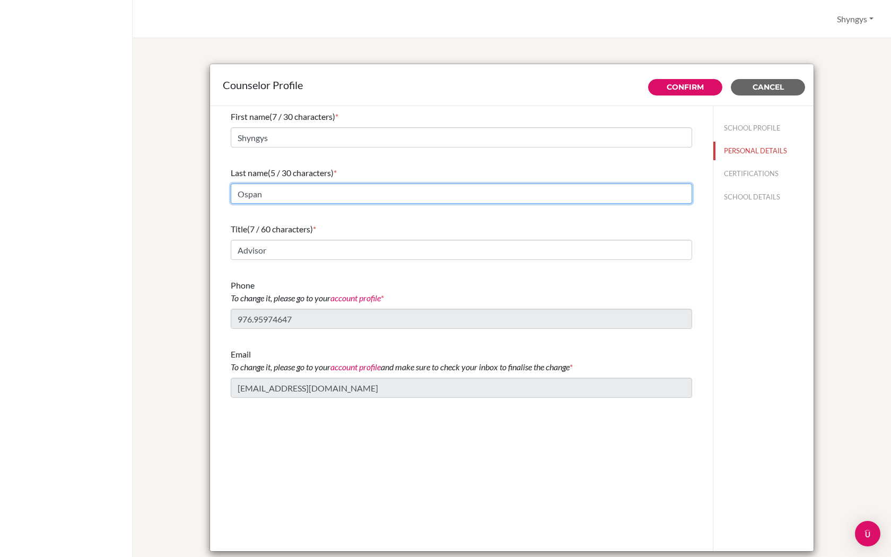
click at [325, 187] on input "Ospan" at bounding box center [461, 194] width 461 height 20
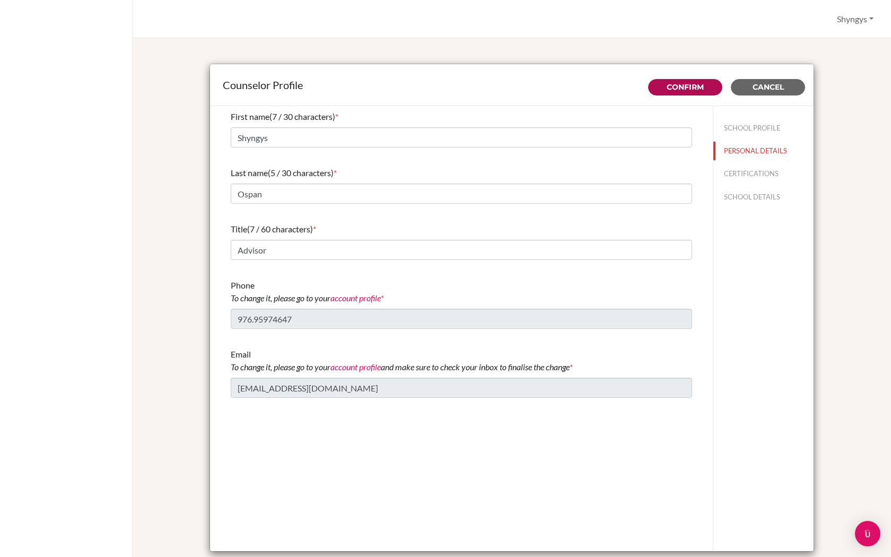
click at [671, 90] on link "Confirm" at bounding box center [685, 87] width 37 height 10
type input "100.0"
type input "0.0"
type input "47"
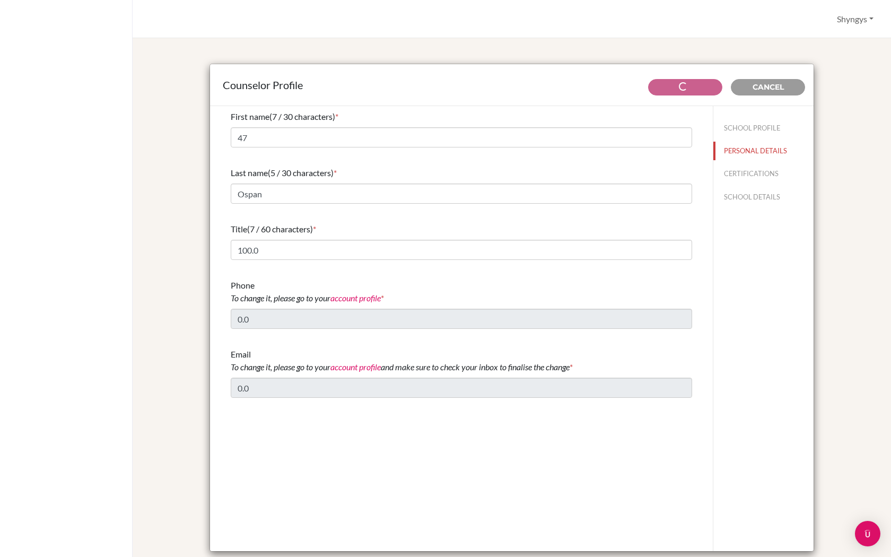
type input "0.0"
select select "0"
select select "283572"
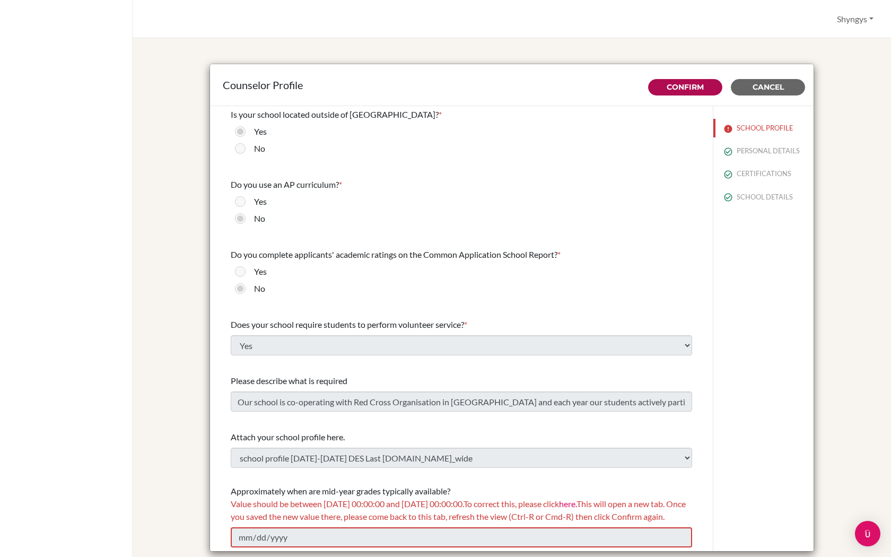
scroll to position [1096, 0]
click at [787, 82] on button "Cancel" at bounding box center [768, 87] width 74 height 16
